Goal: Information Seeking & Learning: Find specific fact

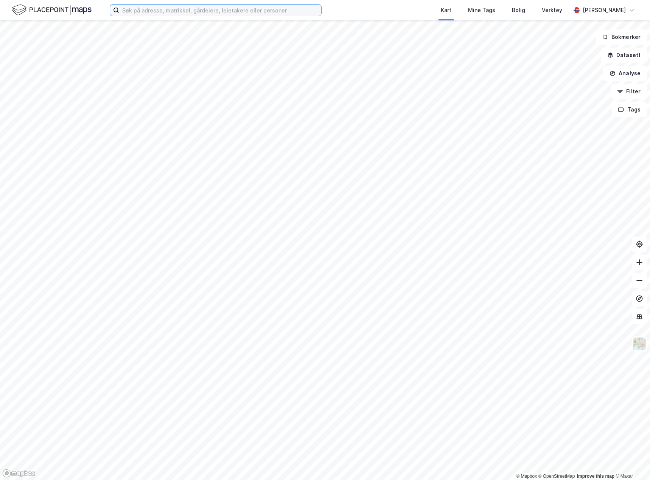
click at [273, 15] on input at bounding box center [220, 10] width 202 height 11
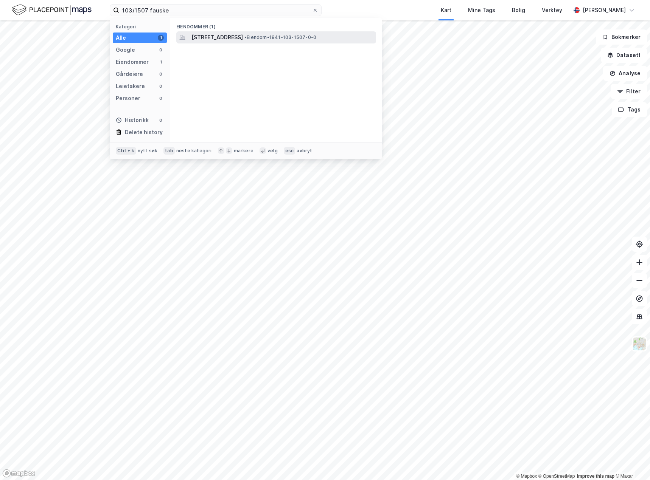
click at [291, 41] on div "[STREET_ADDRESS] • Eiendom • 1841-103-1507-0-0" at bounding box center [282, 37] width 183 height 9
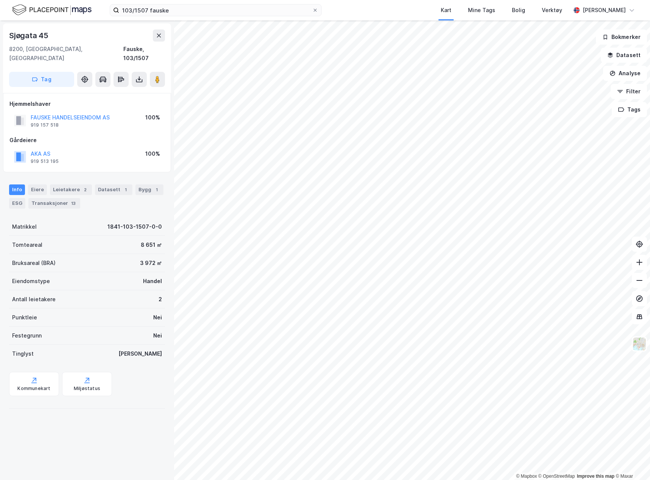
click at [140, 3] on div "103/1507 fauske Kart Mine Tags Bolig Verktøy [PERSON_NAME]" at bounding box center [325, 10] width 650 height 20
click at [139, 10] on input "103/1507 fauske" at bounding box center [215, 10] width 193 height 11
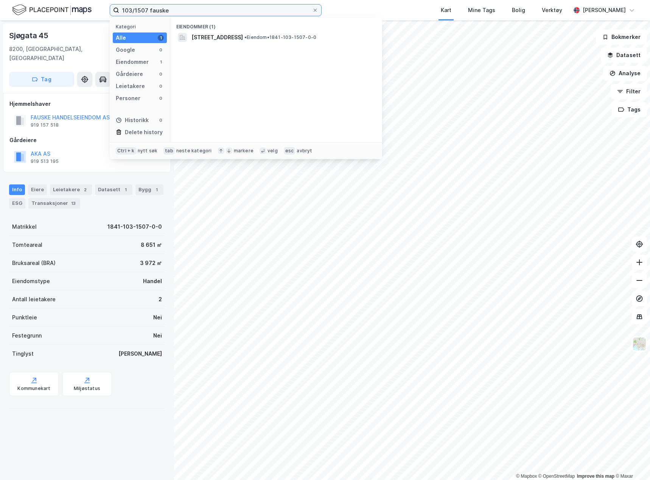
click at [139, 10] on input "103/1507 fauske" at bounding box center [215, 10] width 193 height 11
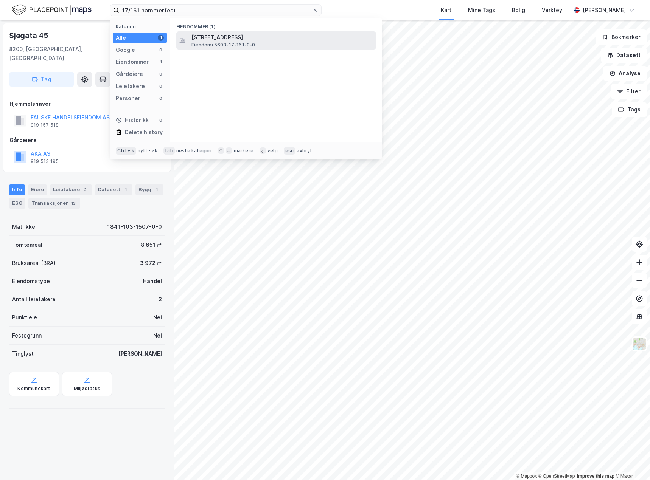
click at [266, 37] on span "[STREET_ADDRESS]" at bounding box center [281, 37] width 181 height 9
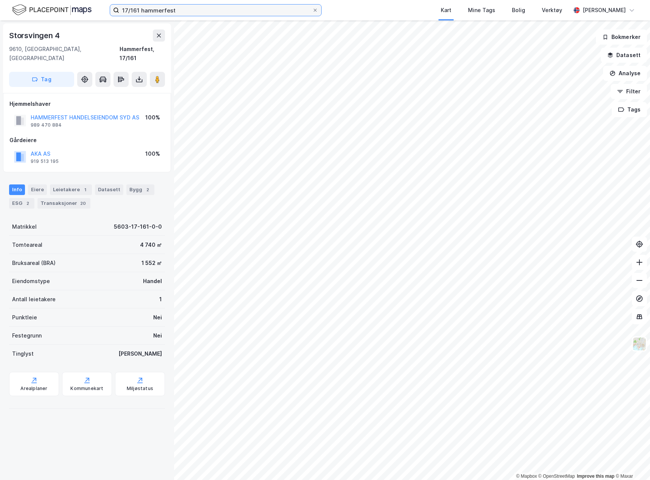
click at [158, 13] on input "17/161 hammerfest" at bounding box center [215, 10] width 193 height 11
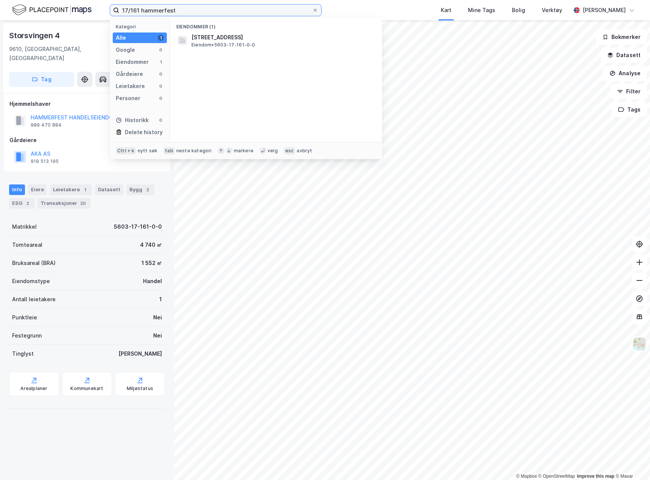
click at [158, 13] on input "17/161 hammerfest" at bounding box center [215, 10] width 193 height 11
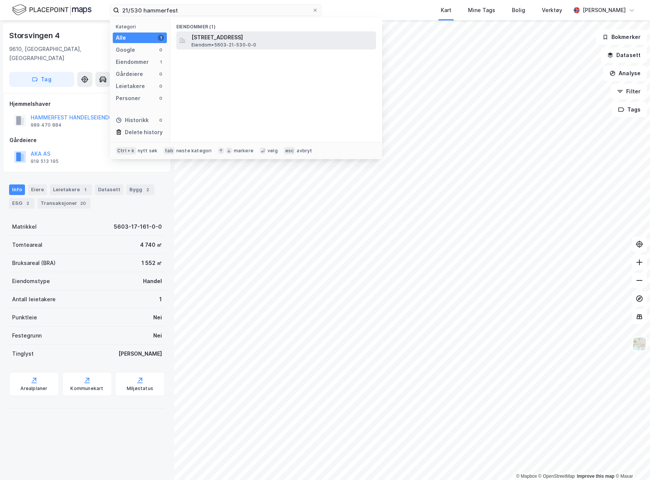
click at [254, 45] on span "Eiendom • 5603-21-530-0-0" at bounding box center [223, 45] width 65 height 6
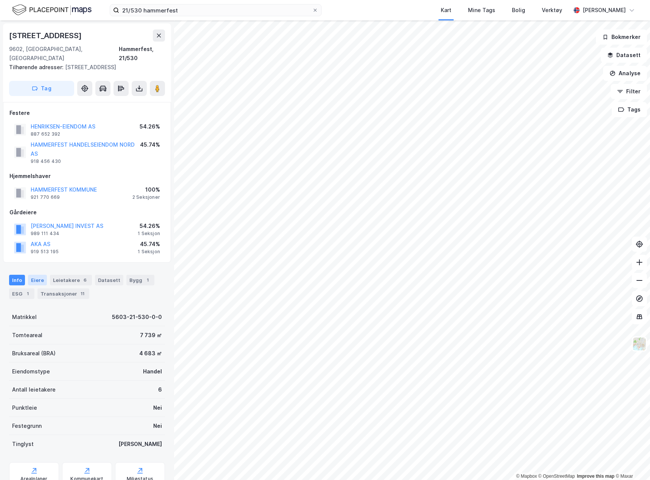
click at [43, 275] on div "Eiere" at bounding box center [37, 280] width 19 height 11
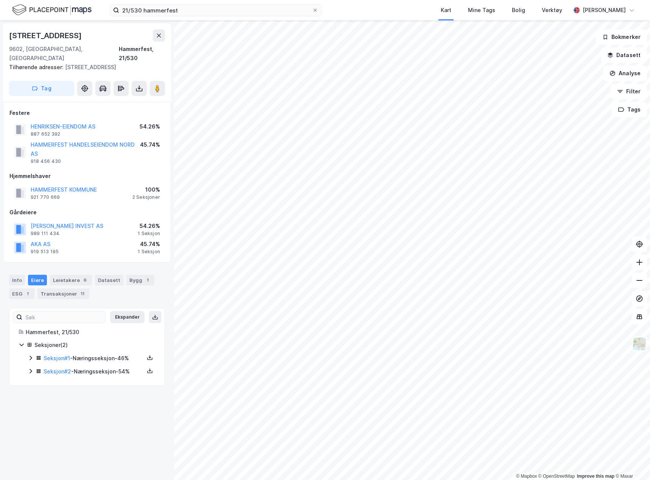
click at [28, 355] on icon at bounding box center [31, 358] width 6 height 6
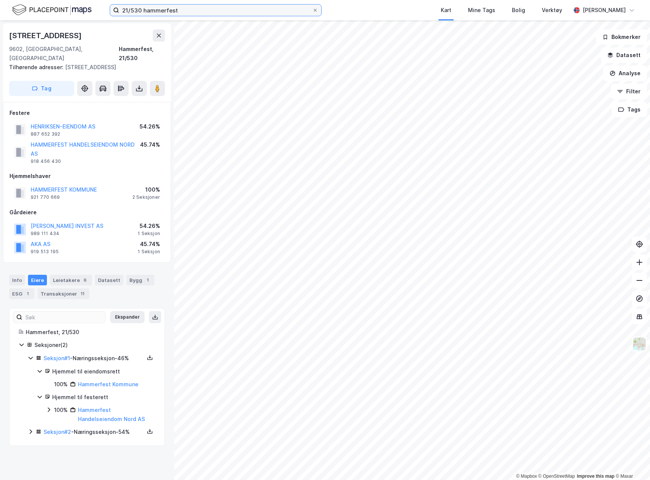
click at [160, 8] on input "21/530 hammerfest" at bounding box center [215, 10] width 193 height 11
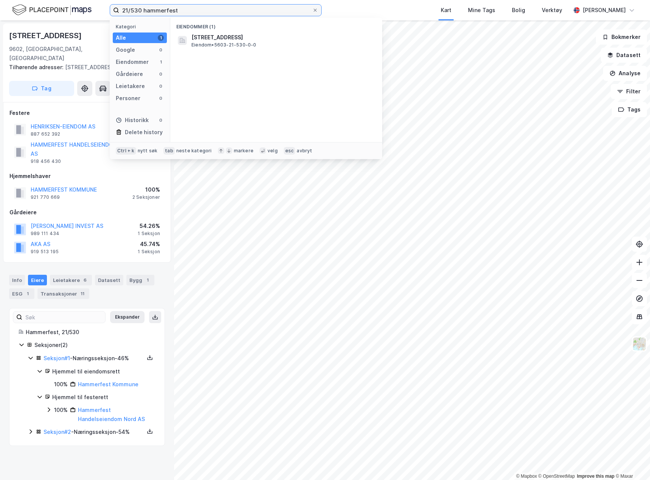
click at [160, 8] on input "21/530 hammerfest" at bounding box center [215, 10] width 193 height 11
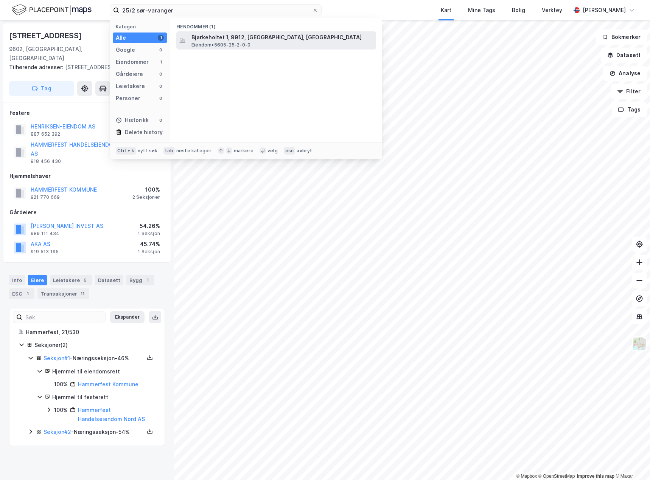
click at [285, 33] on span "Bjørkeholtet 1, 9912, [GEOGRAPHIC_DATA], [GEOGRAPHIC_DATA]" at bounding box center [281, 37] width 181 height 9
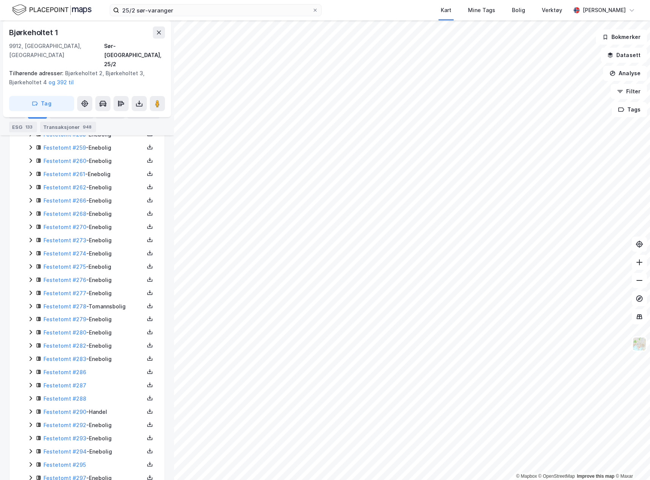
scroll to position [1853, 0]
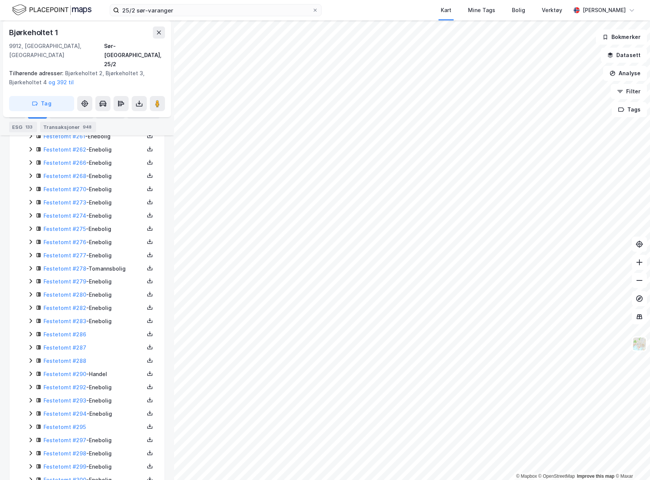
click at [31, 371] on icon at bounding box center [31, 374] width 6 height 6
click at [199, 11] on input "25/2 sør-varanger" at bounding box center [215, 10] width 193 height 11
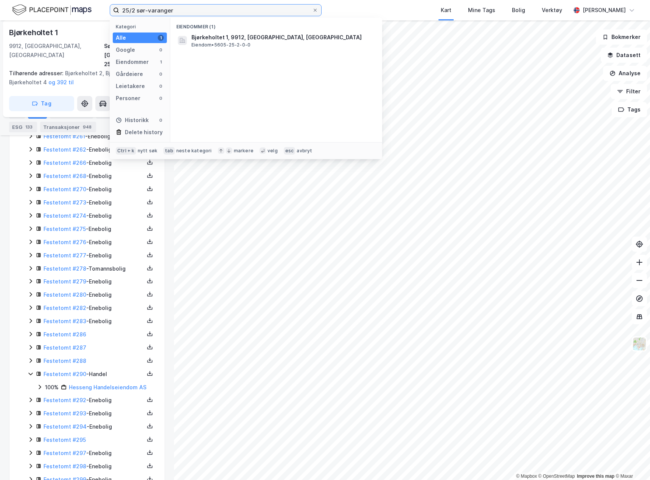
click at [199, 11] on input "25/2 sør-varanger" at bounding box center [215, 10] width 193 height 11
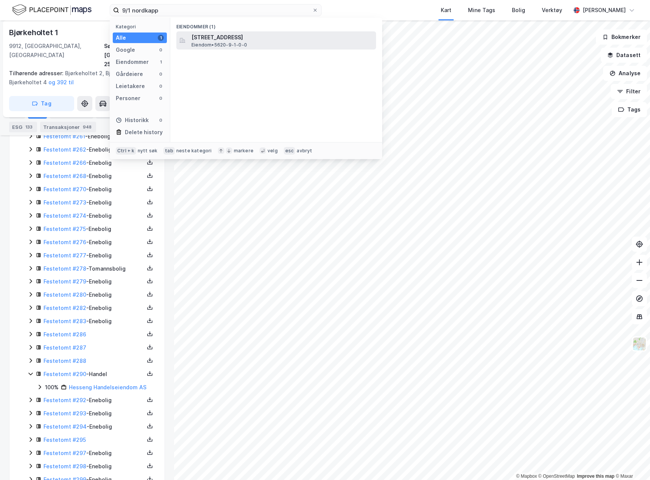
click at [265, 35] on span "[STREET_ADDRESS]" at bounding box center [281, 37] width 181 height 9
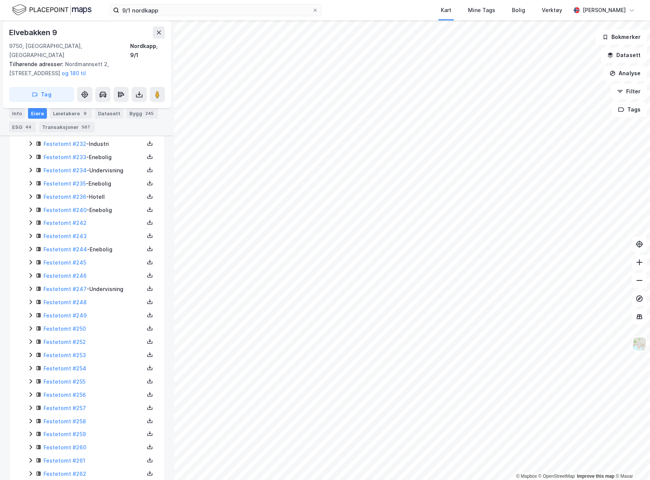
scroll to position [2140, 0]
click at [29, 431] on icon at bounding box center [31, 434] width 6 height 6
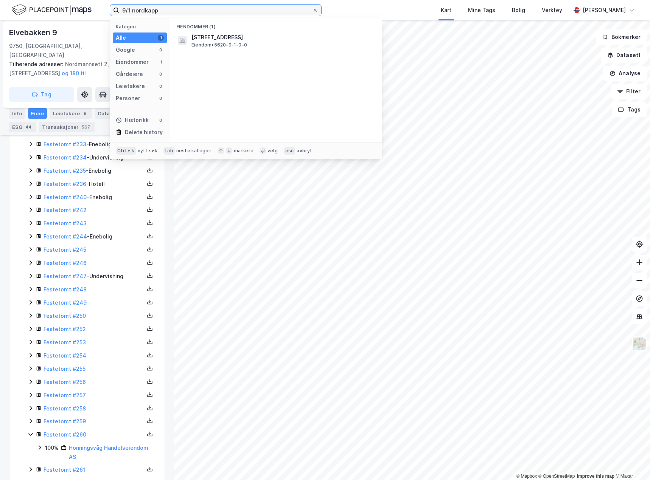
click at [129, 7] on input "9/1 nordkapp" at bounding box center [215, 10] width 193 height 11
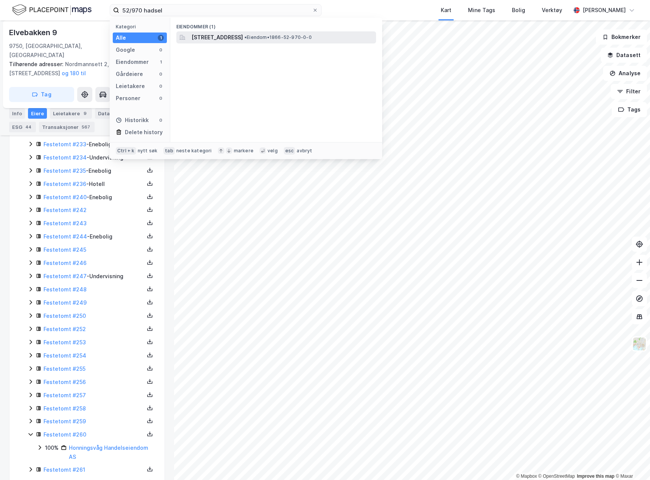
click at [240, 31] on div "[STREET_ADDRESS] • Eiendom • 1866-52-970-0-0" at bounding box center [276, 37] width 200 height 12
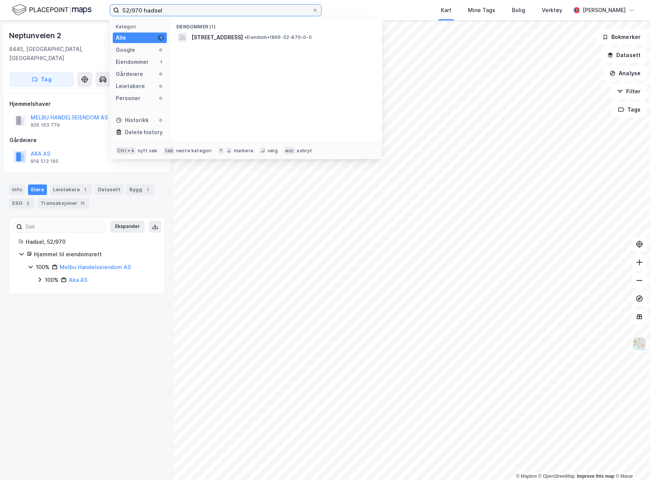
click at [237, 9] on input "52/970 hadsel" at bounding box center [215, 10] width 193 height 11
click at [251, 36] on span "• Eiendom • 5532-29-158-0-0" at bounding box center [275, 37] width 67 height 6
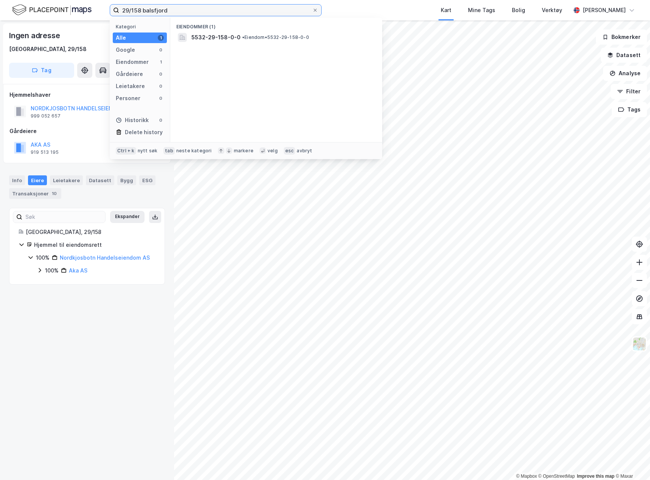
click at [182, 6] on input "29/158 balsfjord" at bounding box center [215, 10] width 193 height 11
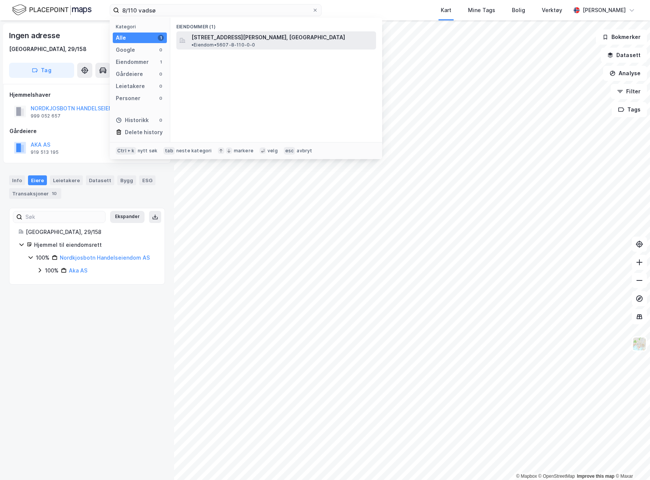
click at [258, 39] on span "[STREET_ADDRESS][PERSON_NAME], [GEOGRAPHIC_DATA]" at bounding box center [268, 37] width 154 height 9
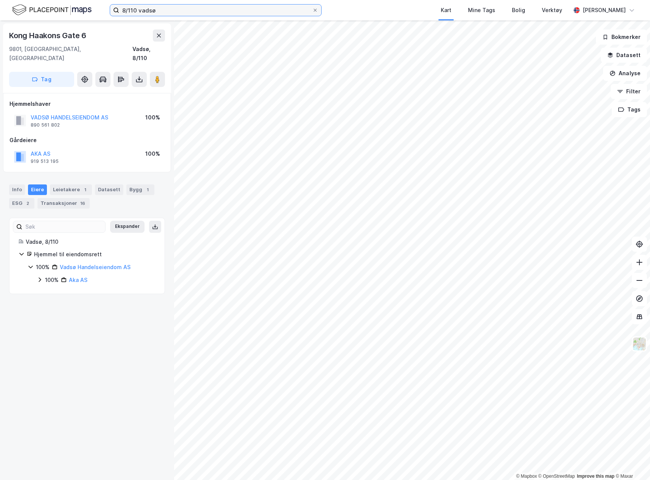
click at [223, 6] on input "8/110 vadsø" at bounding box center [215, 10] width 193 height 11
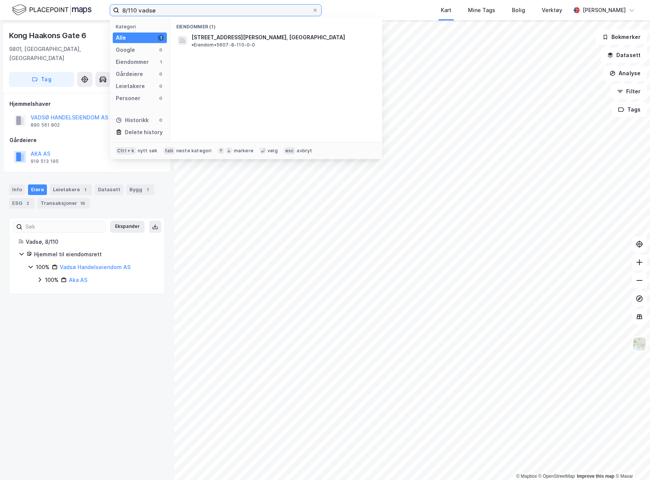
click at [223, 6] on input "8/110 vadsø" at bounding box center [215, 10] width 193 height 11
type input "19/700 vardø"
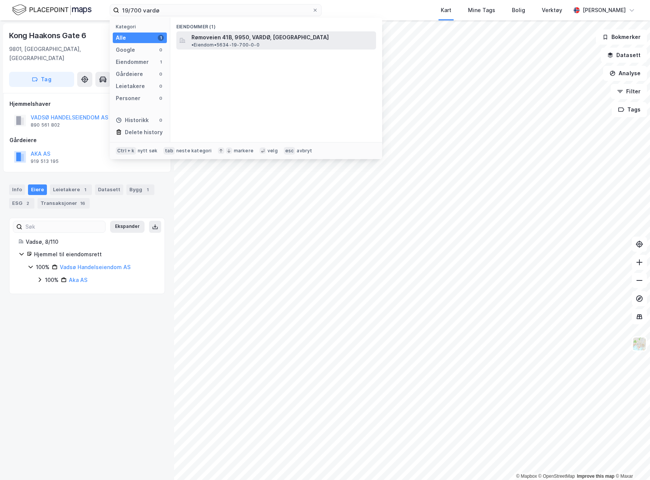
click at [240, 38] on span "Rømoveien 41B, 9950, VARDØ, [GEOGRAPHIC_DATA]" at bounding box center [259, 37] width 137 height 9
